Goal: Book appointment/travel/reservation

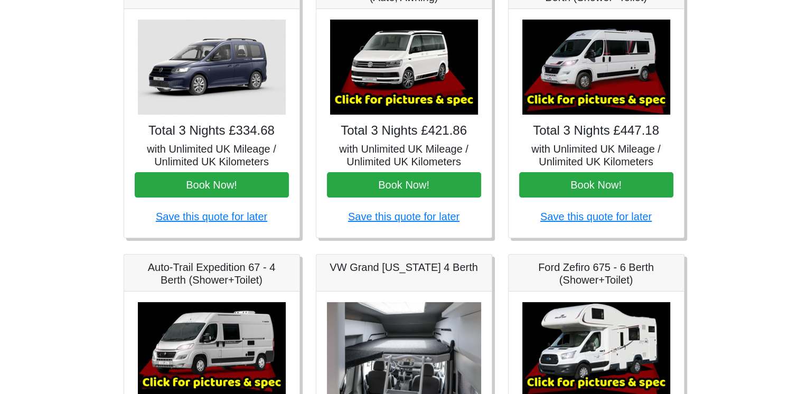
scroll to position [199, 0]
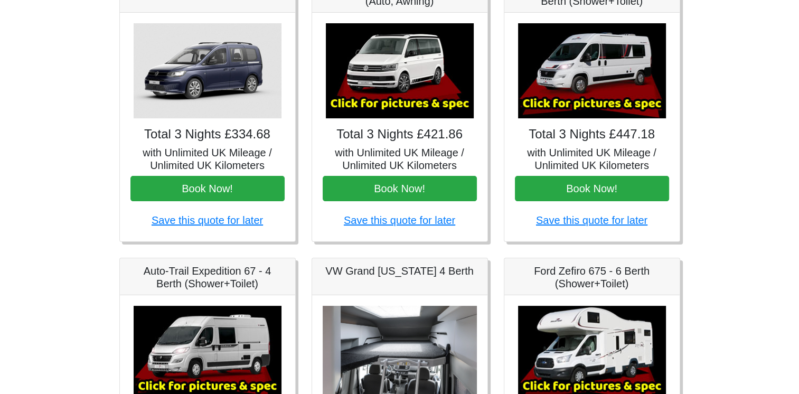
click at [598, 139] on h4 "Total 3 Nights £447.18" at bounding box center [592, 134] width 154 height 15
click at [598, 69] on img at bounding box center [592, 70] width 148 height 95
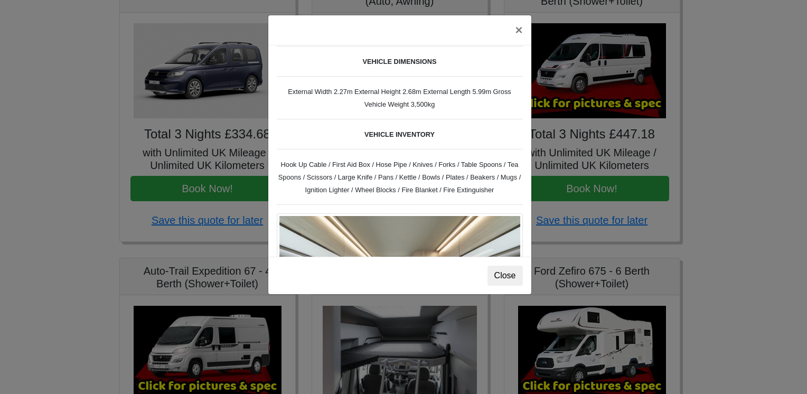
scroll to position [0, 0]
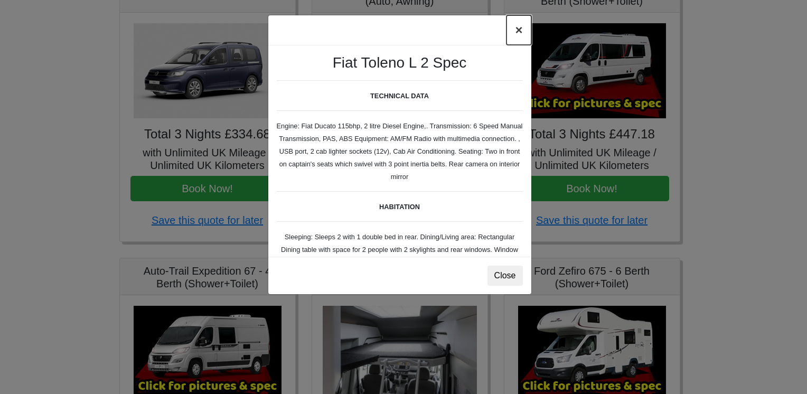
click at [518, 29] on button "×" at bounding box center [519, 30] width 24 height 30
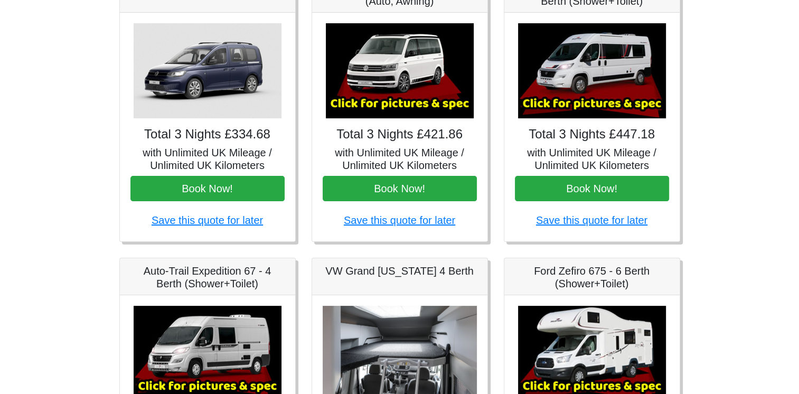
click at [235, 343] on img at bounding box center [208, 353] width 148 height 95
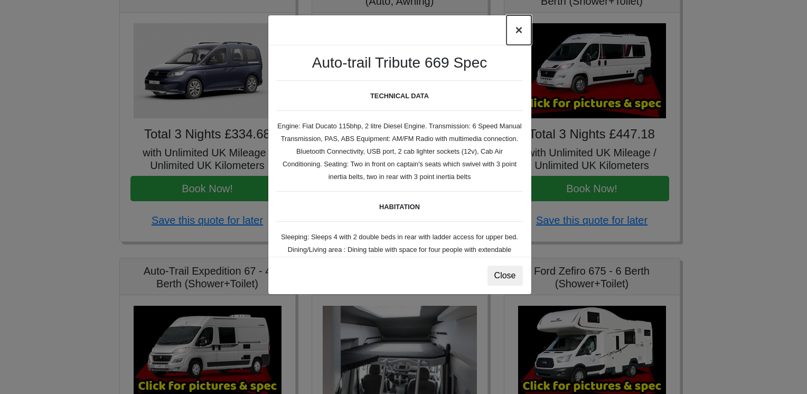
click at [518, 30] on button "×" at bounding box center [519, 30] width 24 height 30
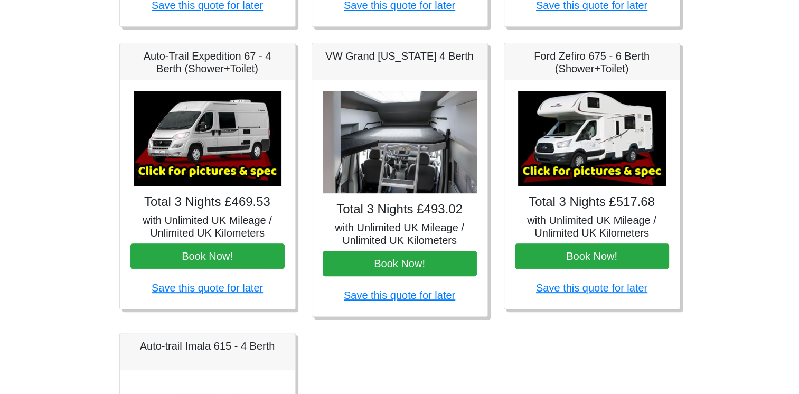
scroll to position [416, 0]
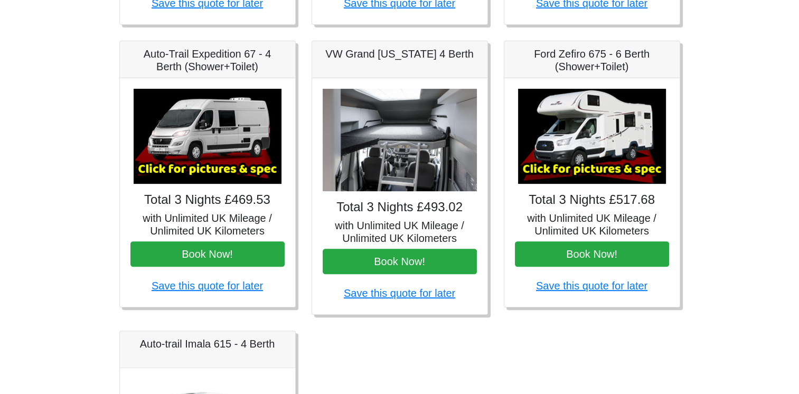
click at [385, 118] on img at bounding box center [400, 140] width 154 height 103
click at [371, 181] on img at bounding box center [400, 140] width 154 height 103
click at [425, 130] on img at bounding box center [400, 140] width 154 height 103
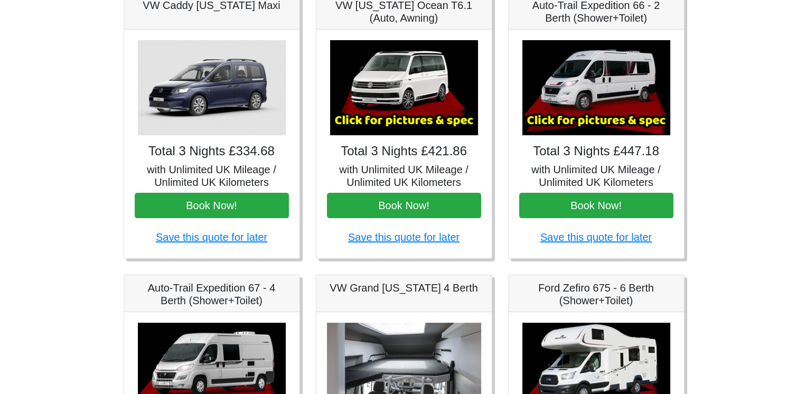
scroll to position [178, 0]
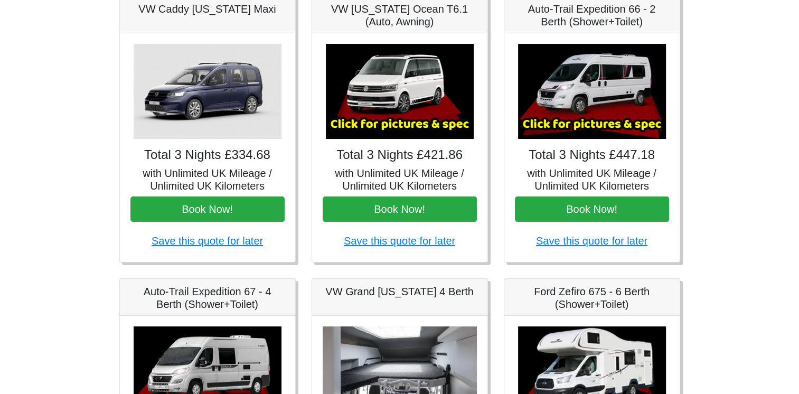
click at [571, 91] on img at bounding box center [592, 91] width 148 height 95
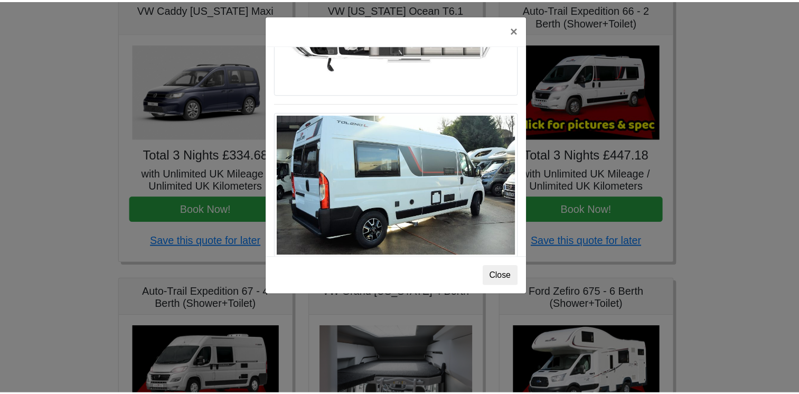
scroll to position [0, 0]
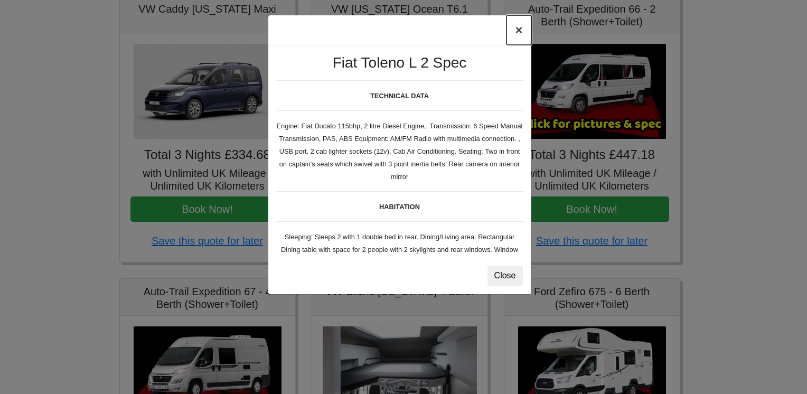
click at [519, 30] on button "×" at bounding box center [519, 30] width 24 height 30
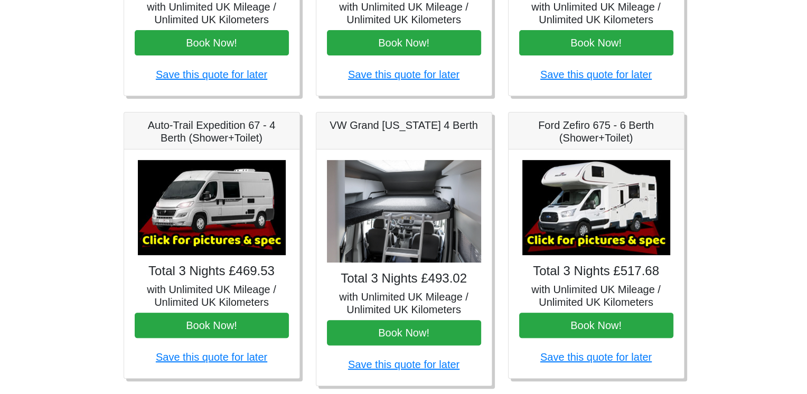
scroll to position [360, 0]
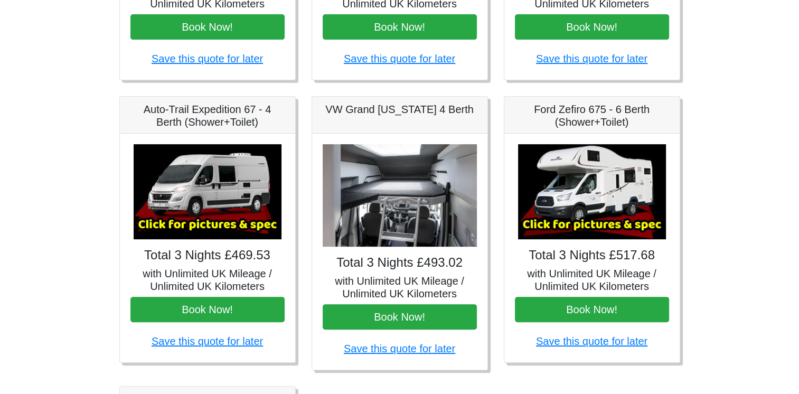
click at [214, 186] on img at bounding box center [208, 191] width 148 height 95
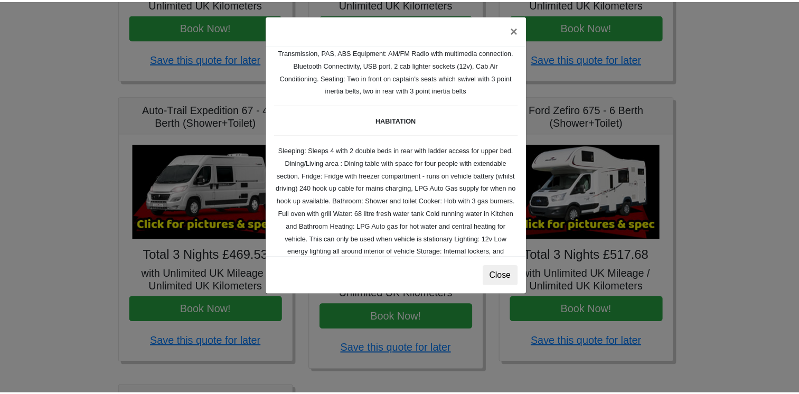
scroll to position [0, 0]
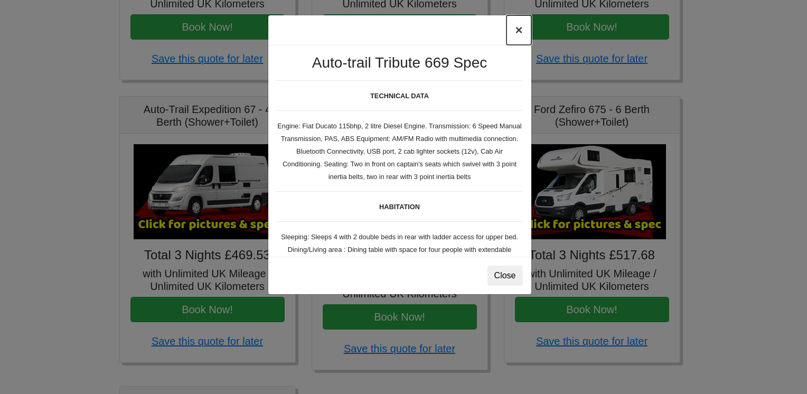
click at [518, 28] on button "×" at bounding box center [519, 30] width 24 height 30
